Goal: Find specific page/section: Find specific page/section

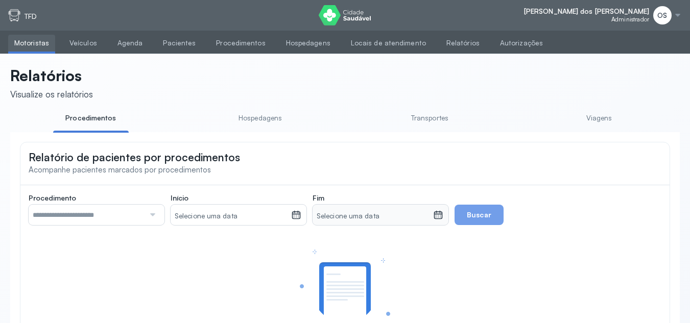
click at [602, 121] on link "Viagens" at bounding box center [599, 118] width 76 height 17
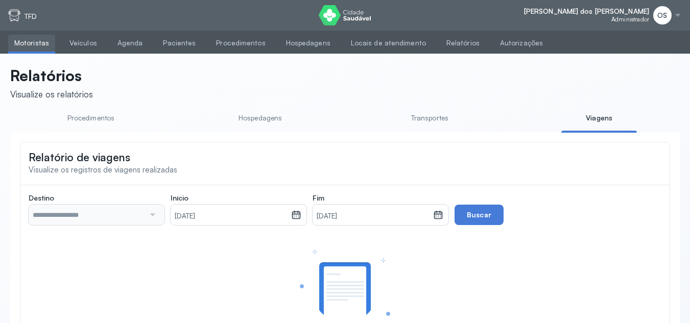
type input "**********"
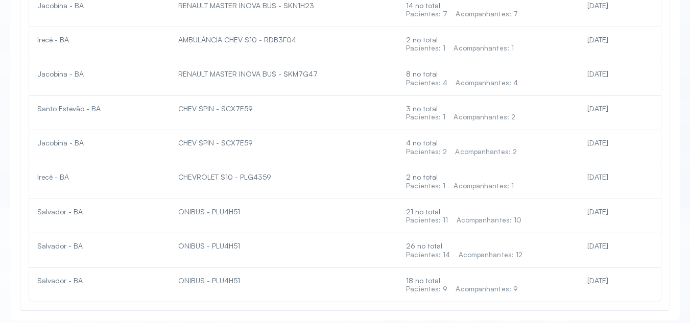
scroll to position [3034, 0]
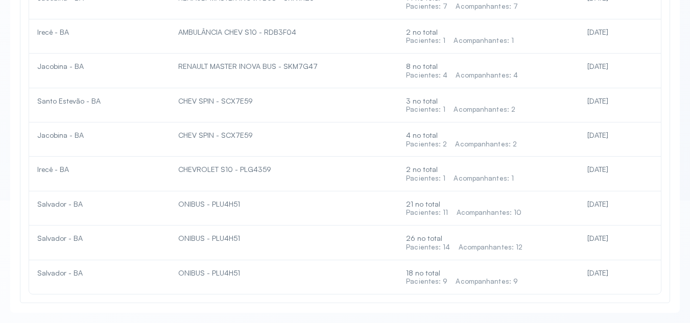
click at [514, 283] on div "Acompanhantes: 9" at bounding box center [486, 281] width 62 height 9
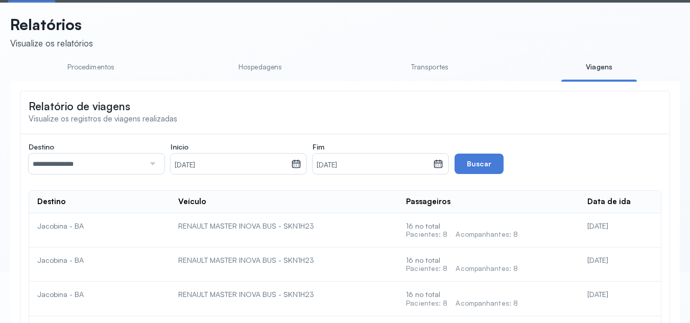
scroll to position [0, 0]
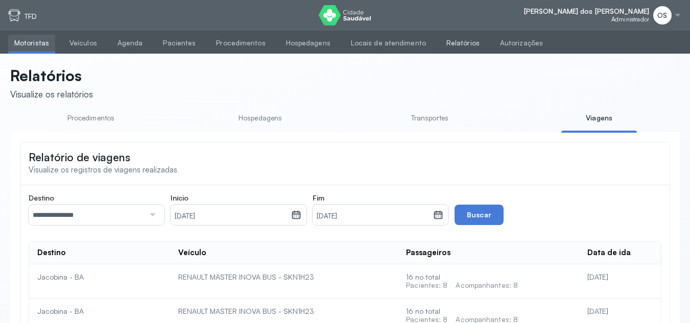
click at [454, 42] on link "Relatórios" at bounding box center [462, 43] width 45 height 17
click at [451, 43] on link "Relatórios" at bounding box center [462, 43] width 45 height 17
click at [440, 45] on link "Relatórios" at bounding box center [462, 43] width 45 height 17
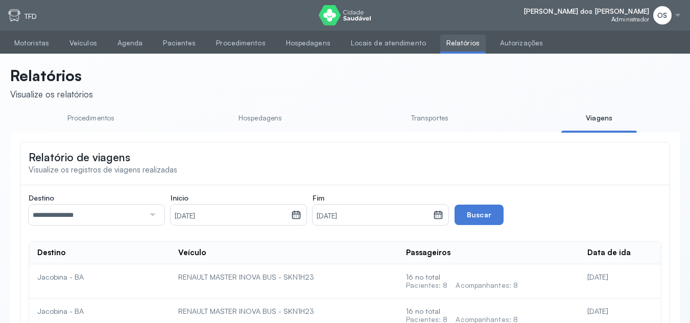
click at [440, 45] on link "Relatórios" at bounding box center [462, 43] width 45 height 17
click at [452, 45] on link "Relatórios" at bounding box center [462, 43] width 45 height 17
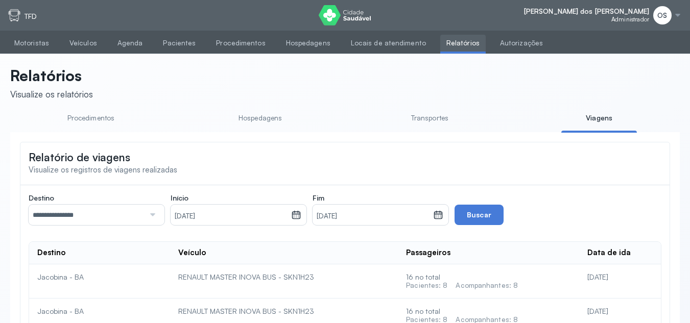
click at [452, 45] on link "Relatórios" at bounding box center [462, 43] width 45 height 17
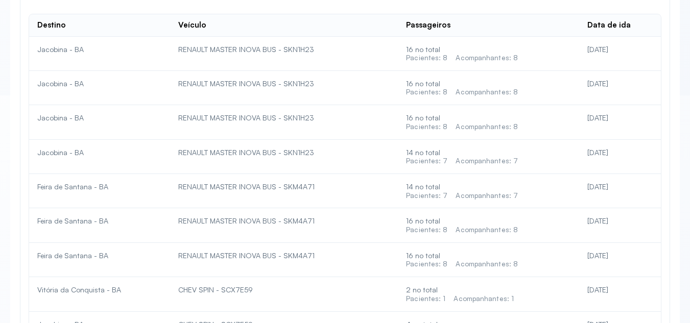
scroll to position [204, 0]
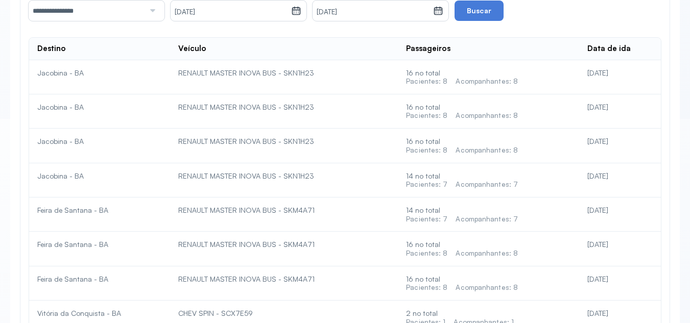
click at [499, 86] on div "Acompanhantes: 8" at bounding box center [486, 81] width 62 height 9
click at [498, 83] on div "Acompanhantes: 8" at bounding box center [486, 81] width 62 height 9
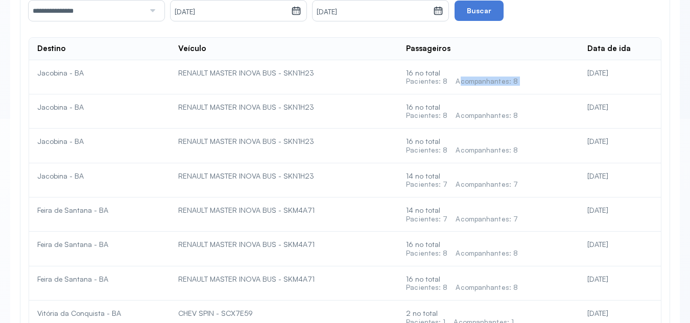
click at [498, 83] on div "Acompanhantes: 8" at bounding box center [486, 81] width 62 height 9
click at [434, 78] on div "16 no total Pacientes: 8 Acompanhantes: 8" at bounding box center [488, 76] width 165 height 17
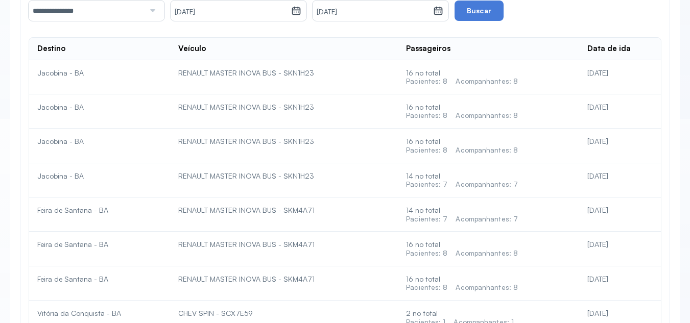
drag, startPoint x: 434, startPoint y: 78, endPoint x: 374, endPoint y: 86, distance: 60.8
click at [374, 86] on td "RENAULT MASTER INOVA BUS - SKN1H23" at bounding box center [284, 77] width 228 height 34
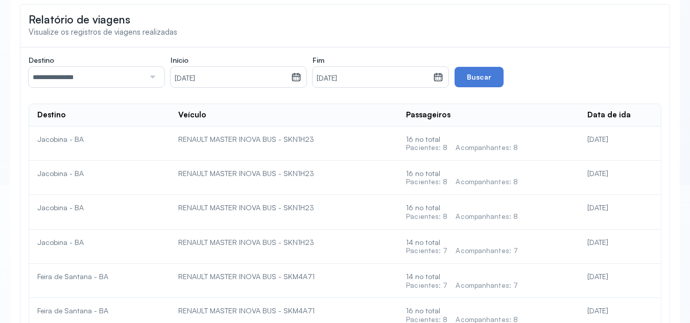
scroll to position [0, 0]
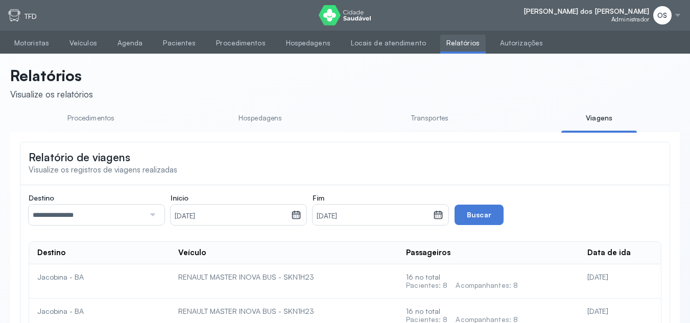
click at [600, 117] on link "Viagens" at bounding box center [599, 118] width 76 height 17
click at [494, 43] on link "Autorizações" at bounding box center [521, 43] width 55 height 17
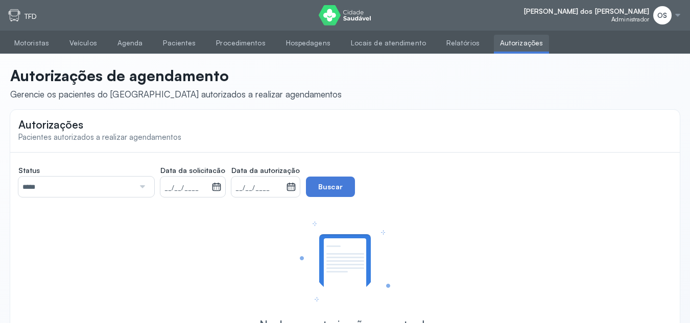
click at [680, 15] on div at bounding box center [677, 15] width 8 height 8
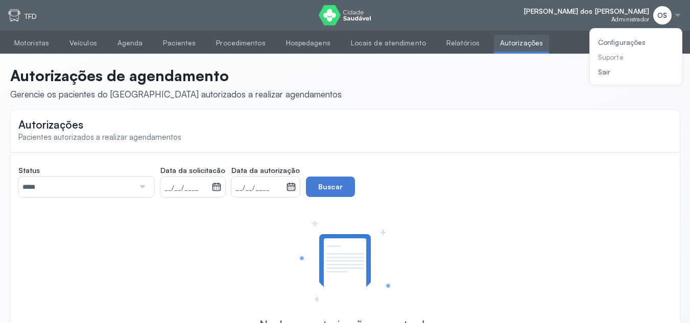
click at [630, 61] on div "Suporte" at bounding box center [621, 57] width 47 height 9
